Goal: Find contact information: Find contact information

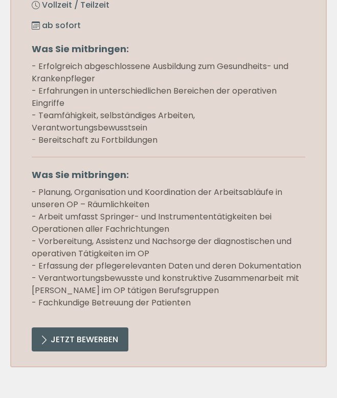
scroll to position [1045, 0]
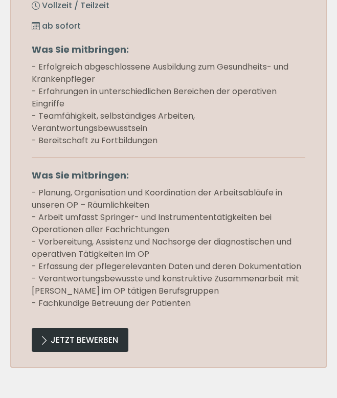
click at [77, 347] on link "Jetzt Bewerben" at bounding box center [80, 340] width 97 height 24
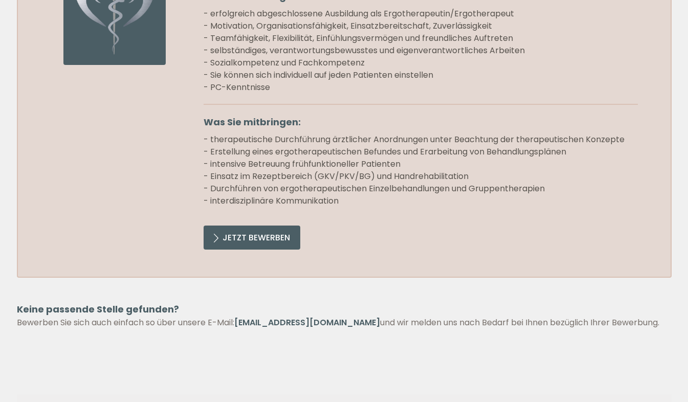
scroll to position [1272, 0]
click at [259, 242] on link "Jetzt Bewerben" at bounding box center [252, 238] width 97 height 24
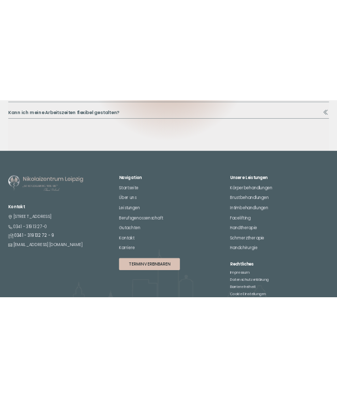
scroll to position [1945, 0]
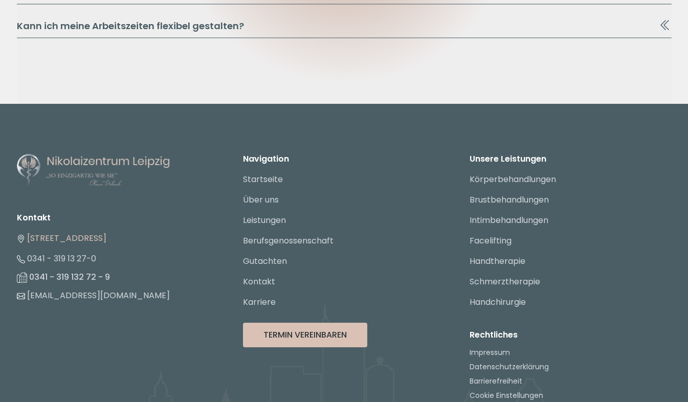
drag, startPoint x: 153, startPoint y: 237, endPoint x: 30, endPoint y: 237, distance: 122.8
click at [30, 237] on li "[STREET_ADDRESS]" at bounding box center [118, 238] width 202 height 20
copy link "[STREET_ADDRESS]"
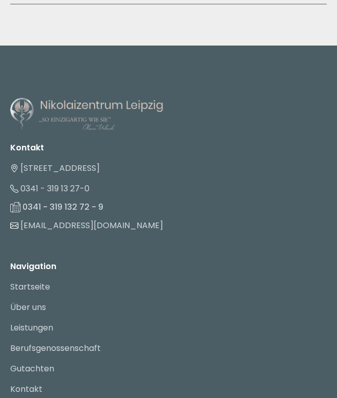
scroll to position [2528, 0]
click at [166, 216] on li "[EMAIL_ADDRESS][DOMAIN_NAME]" at bounding box center [168, 226] width 317 height 20
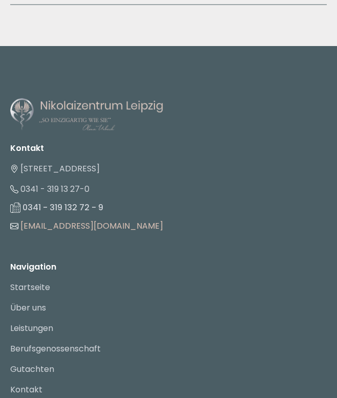
drag, startPoint x: 154, startPoint y: 211, endPoint x: 25, endPoint y: 210, distance: 129.0
click at [25, 216] on li "[EMAIL_ADDRESS][DOMAIN_NAME]" at bounding box center [168, 226] width 317 height 20
copy link "nfo@nikolaizentrum-leipzig.de"
click at [181, 216] on li "[EMAIL_ADDRESS][DOMAIN_NAME]" at bounding box center [168, 226] width 317 height 20
drag, startPoint x: 170, startPoint y: 214, endPoint x: 15, endPoint y: 218, distance: 155.6
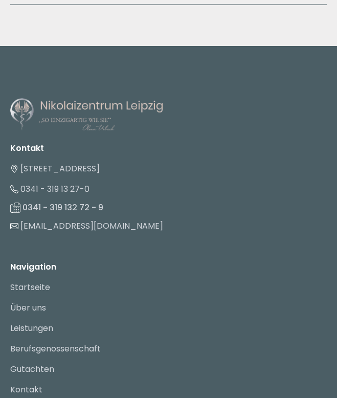
click at [15, 218] on li "[EMAIL_ADDRESS][DOMAIN_NAME]" at bounding box center [168, 226] width 317 height 20
copy link "[EMAIL_ADDRESS][DOMAIN_NAME]"
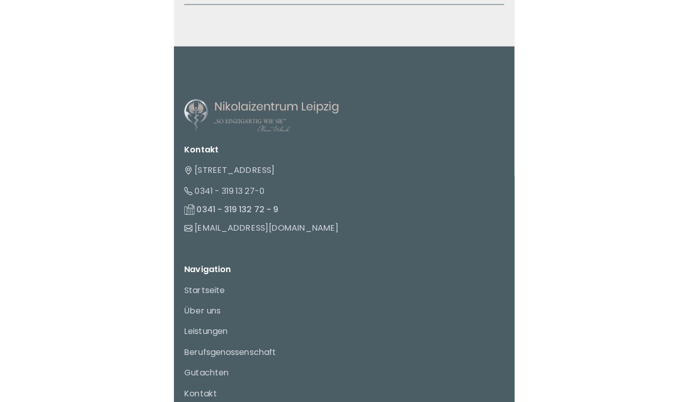
scroll to position [1983, 0]
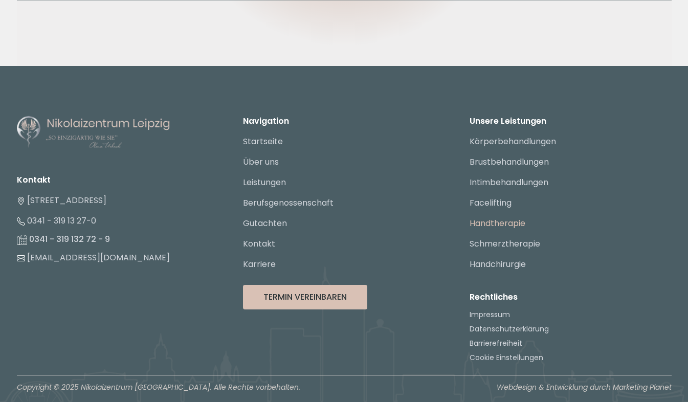
click at [337, 219] on link "Handtherapie" at bounding box center [498, 224] width 56 height 12
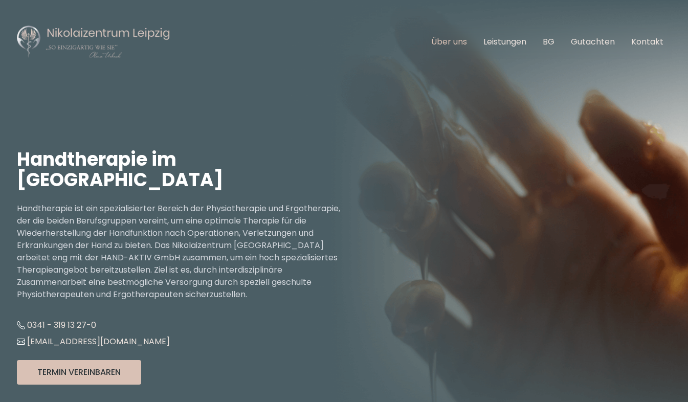
click at [452, 45] on link "Über uns" at bounding box center [449, 42] width 36 height 12
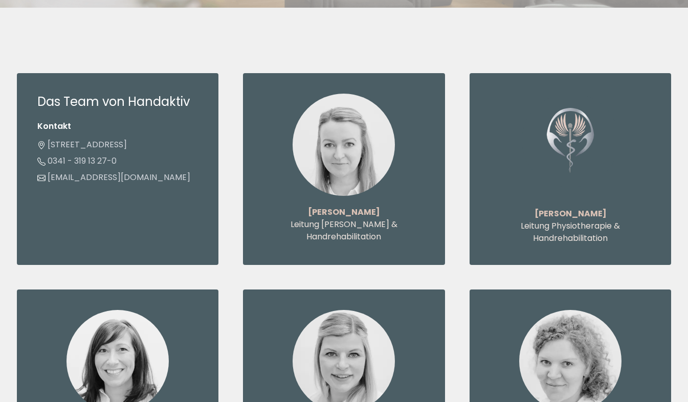
scroll to position [3345, 0]
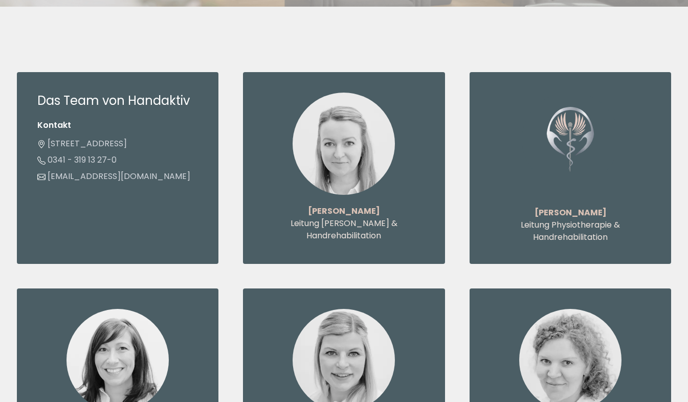
drag, startPoint x: 376, startPoint y: 163, endPoint x: 310, endPoint y: 167, distance: 66.2
click at [310, 205] on p "[PERSON_NAME]" at bounding box center [344, 211] width 161 height 12
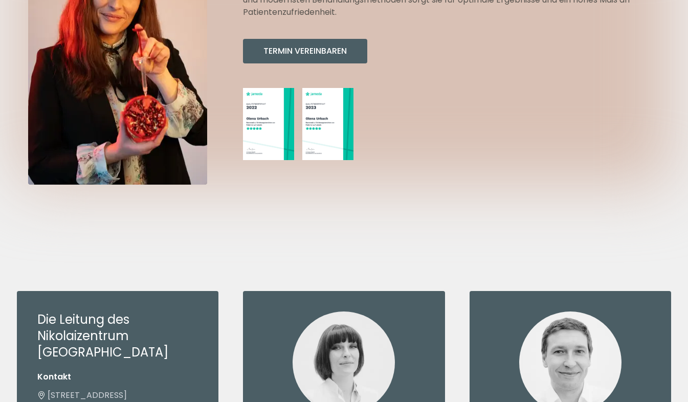
scroll to position [344, 0]
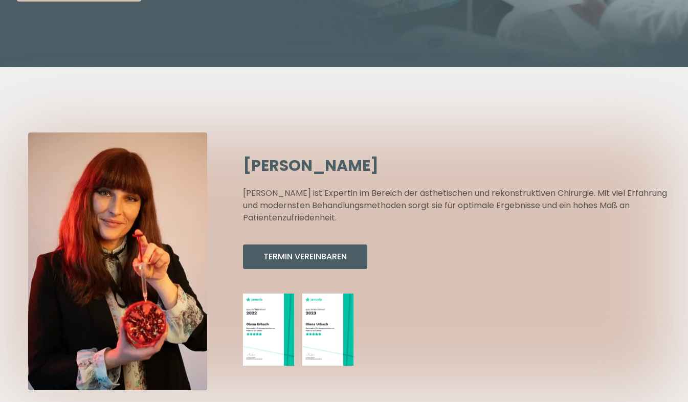
click at [511, 261] on div "[PERSON_NAME] [PERSON_NAME] ist Expertin im Bereich der ästhetischen und rekons…" at bounding box center [457, 262] width 428 height 210
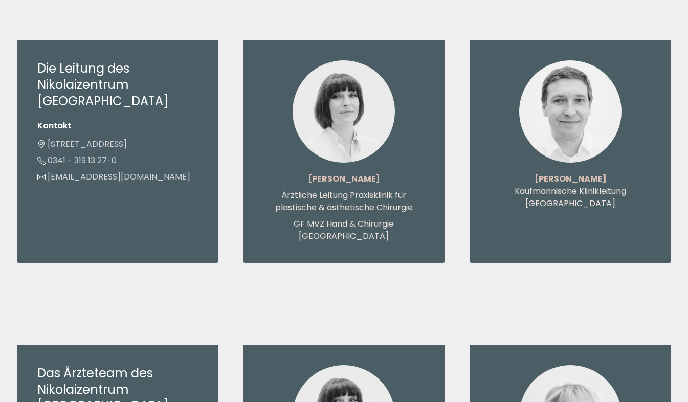
scroll to position [801, 0]
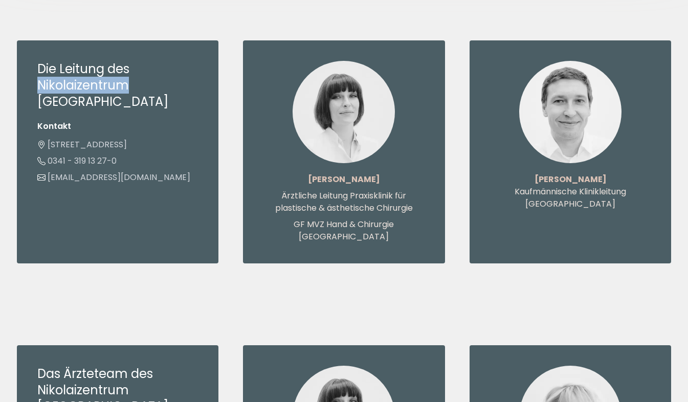
drag, startPoint x: 128, startPoint y: 67, endPoint x: 38, endPoint y: 64, distance: 90.1
click at [38, 64] on h3 "Die Leitung des Nikolaizentrum [GEOGRAPHIC_DATA]" at bounding box center [117, 85] width 161 height 49
copy h3 "Nikolaizentrum"
